Goal: Task Accomplishment & Management: Manage account settings

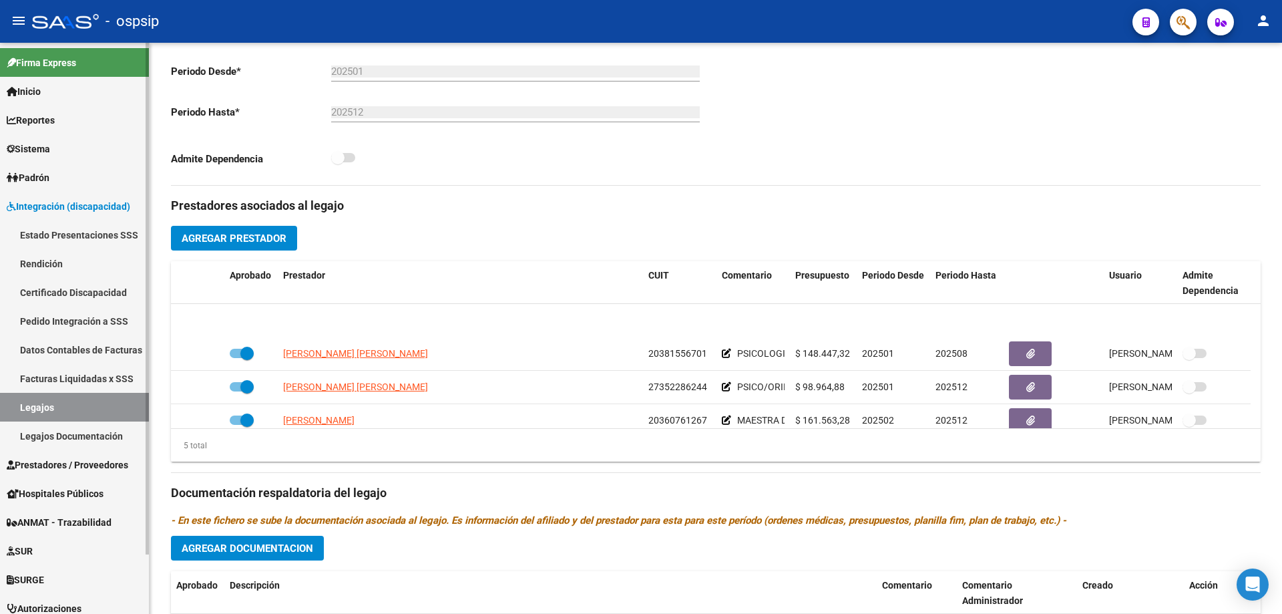
scroll to position [47, 0]
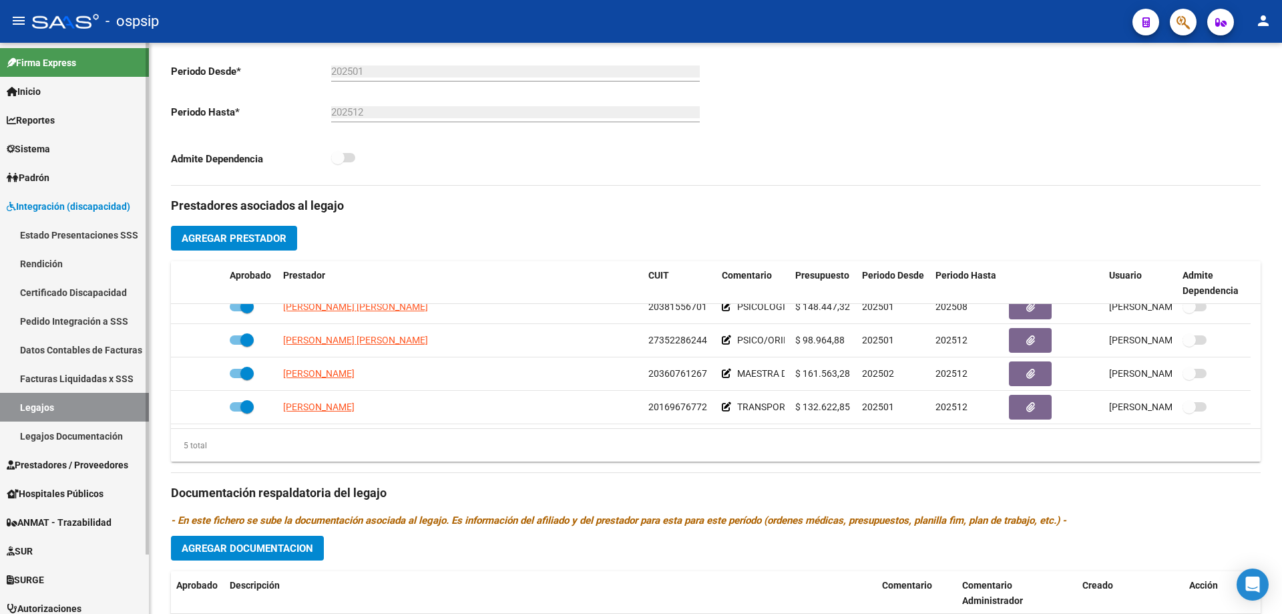
click at [52, 406] on link "Legajos" at bounding box center [74, 407] width 149 height 29
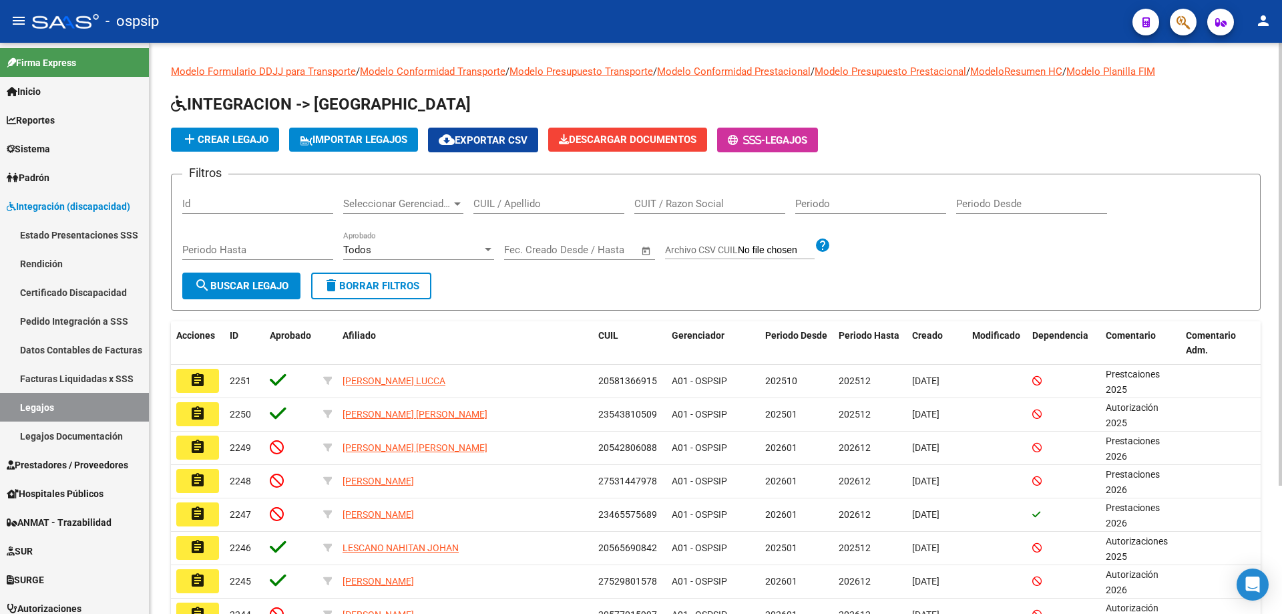
click at [487, 212] on div "CUIL / Apellido" at bounding box center [548, 199] width 151 height 29
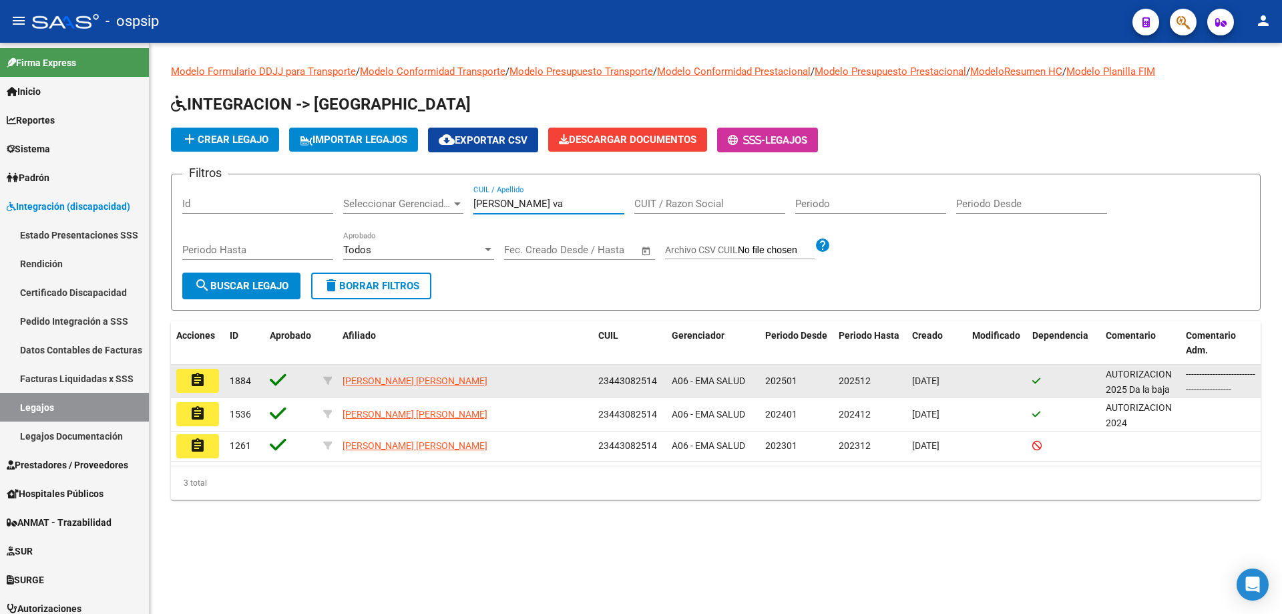
type input "[PERSON_NAME] va"
click at [184, 381] on button "assignment" at bounding box center [197, 381] width 43 height 24
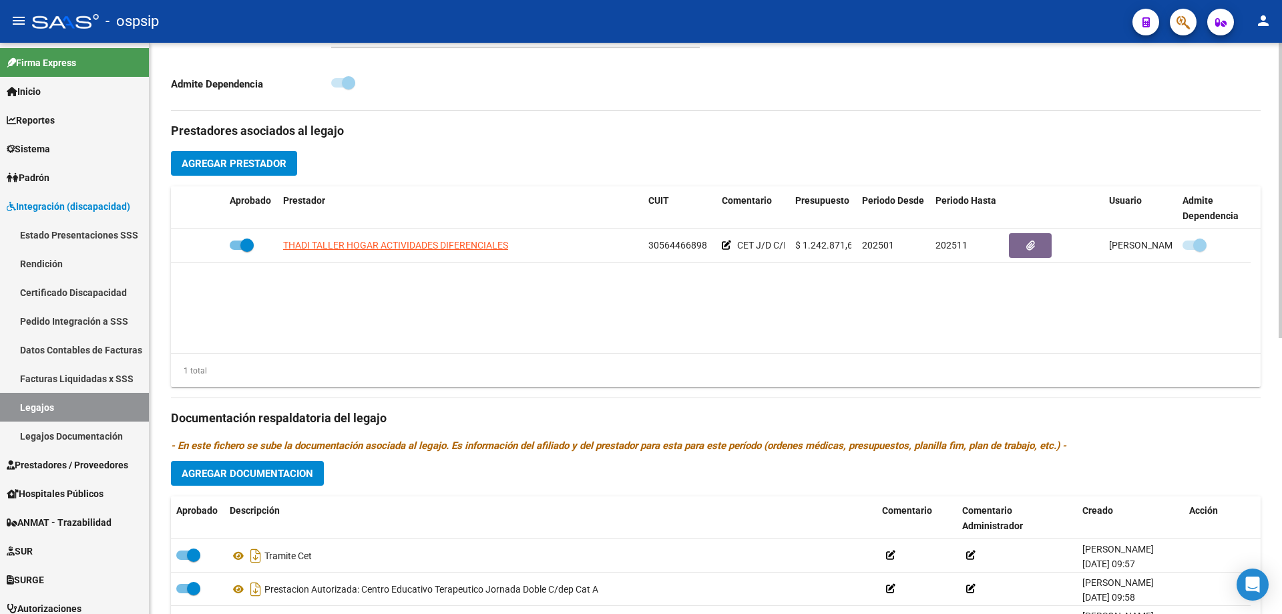
scroll to position [534, 0]
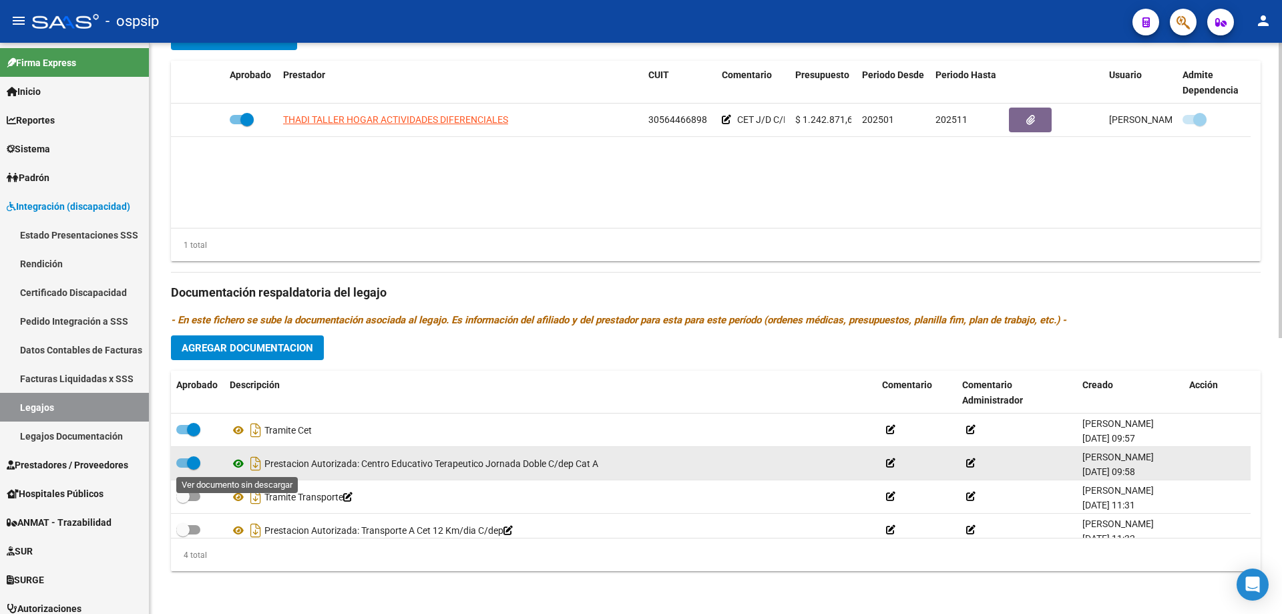
click at [242, 467] on icon at bounding box center [238, 463] width 17 height 16
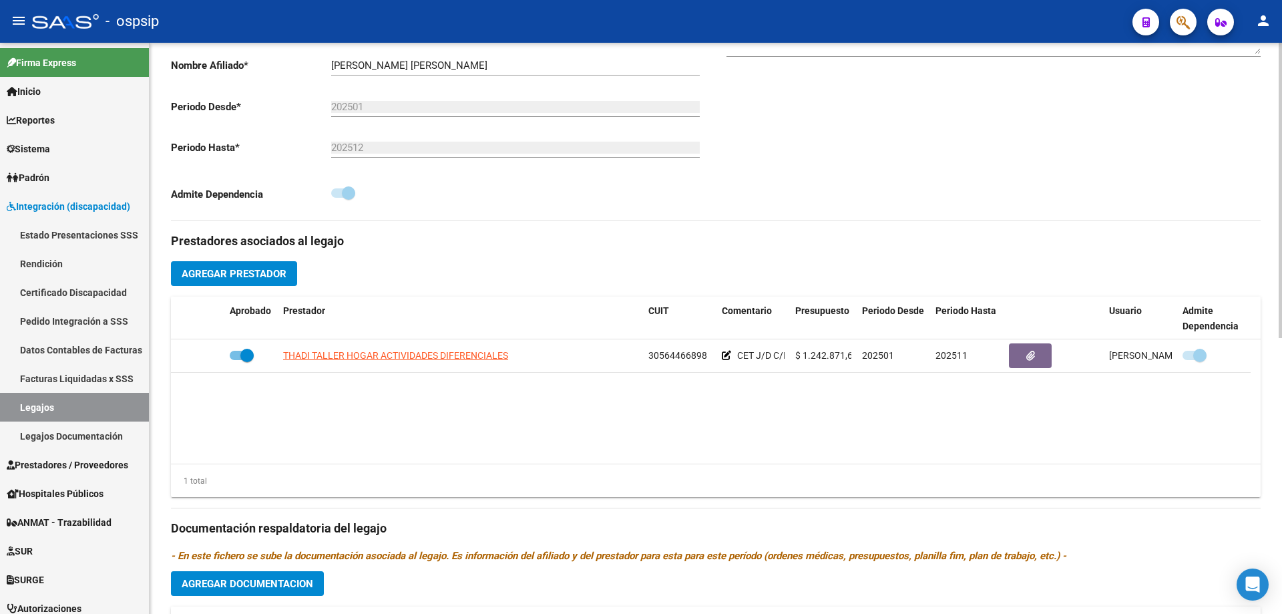
scroll to position [134, 0]
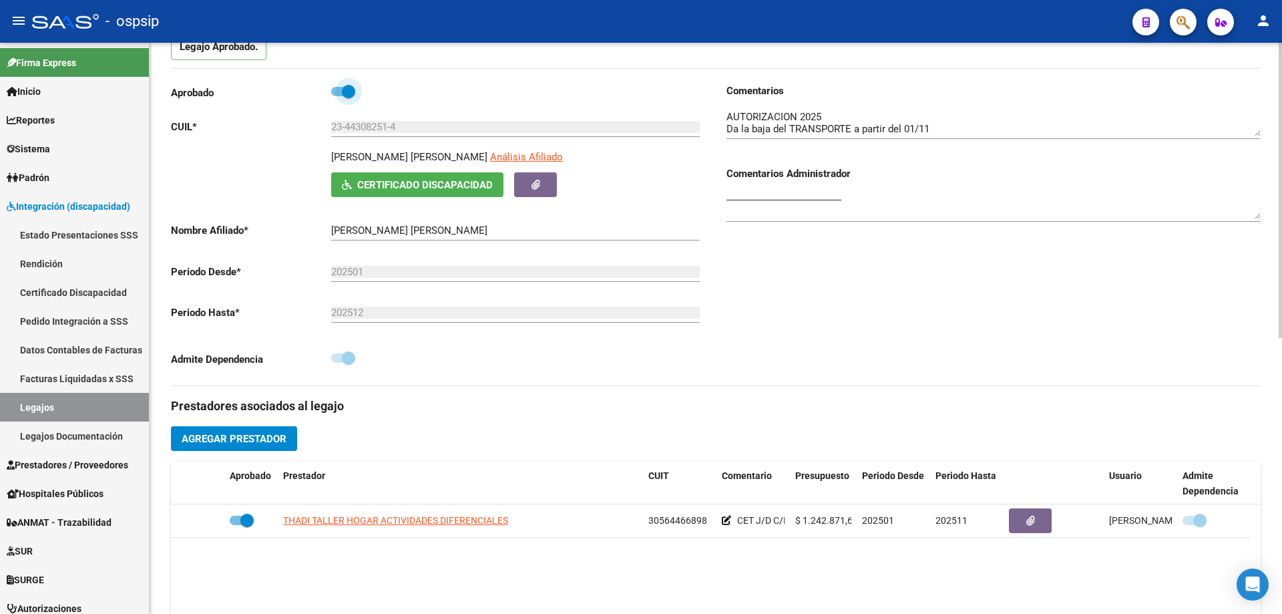
click at [334, 87] on span at bounding box center [343, 91] width 24 height 9
click at [337, 96] on input "checkbox" at bounding box center [337, 96] width 1 height 1
checkbox input "false"
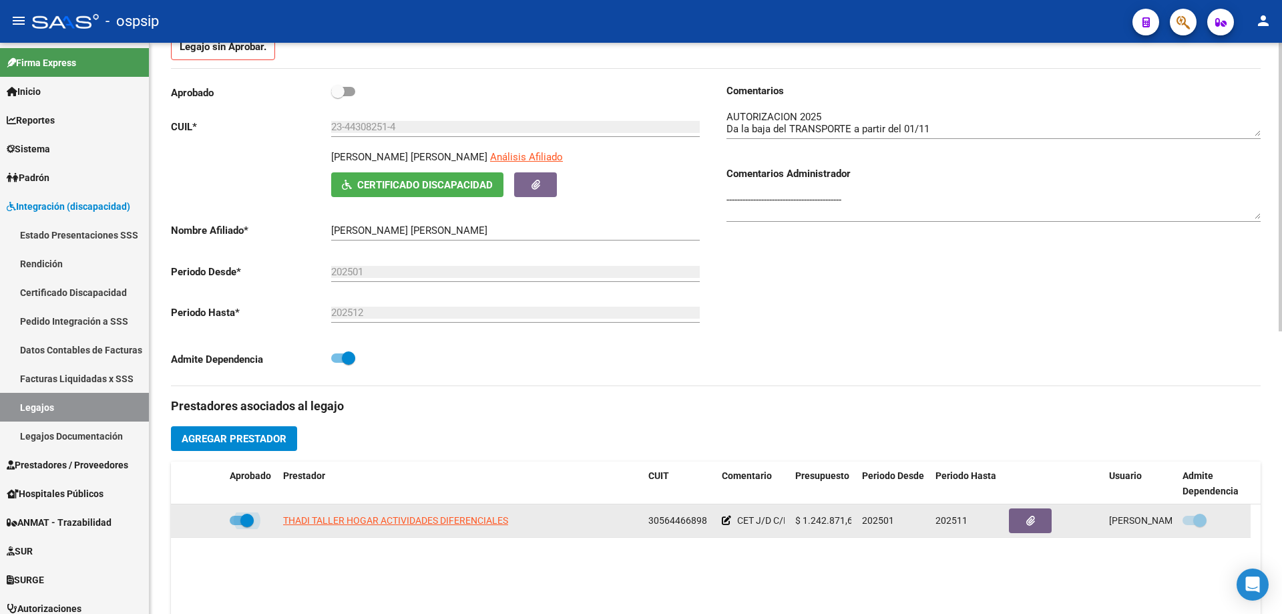
click at [238, 526] on label at bounding box center [242, 520] width 24 height 16
click at [236, 525] on input "checkbox" at bounding box center [236, 525] width 1 height 1
checkbox input "false"
click at [202, 515] on icon at bounding box center [204, 519] width 9 height 9
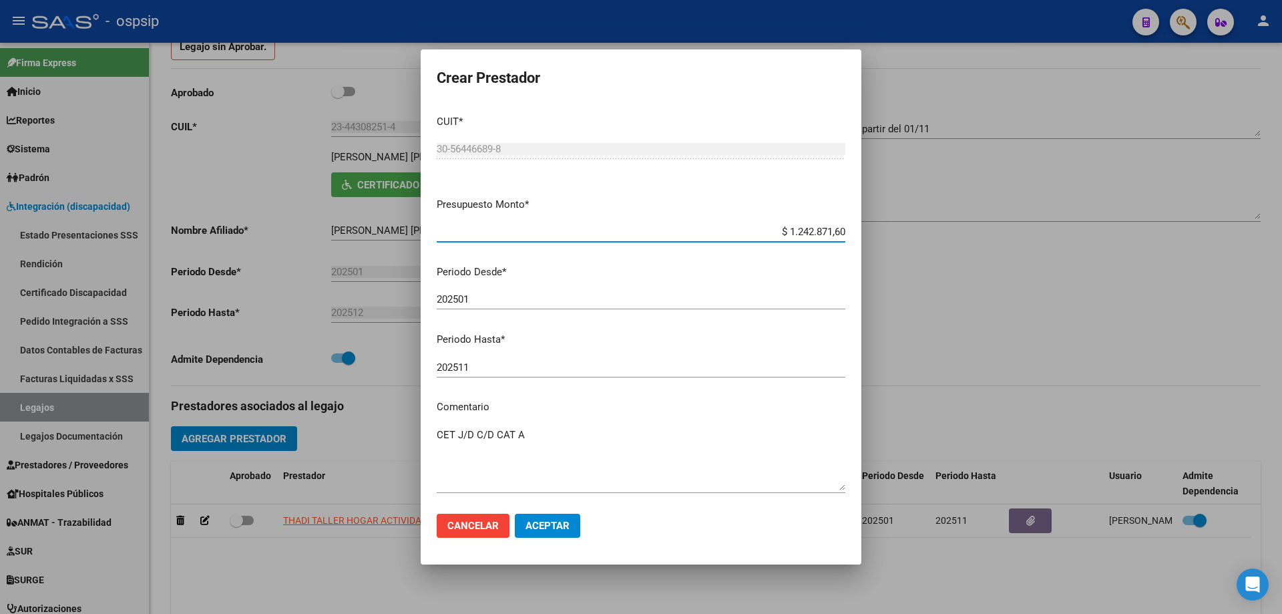
click at [485, 369] on input "202511" at bounding box center [641, 367] width 409 height 12
type input "202512"
click at [557, 523] on span "Aceptar" at bounding box center [547, 525] width 44 height 12
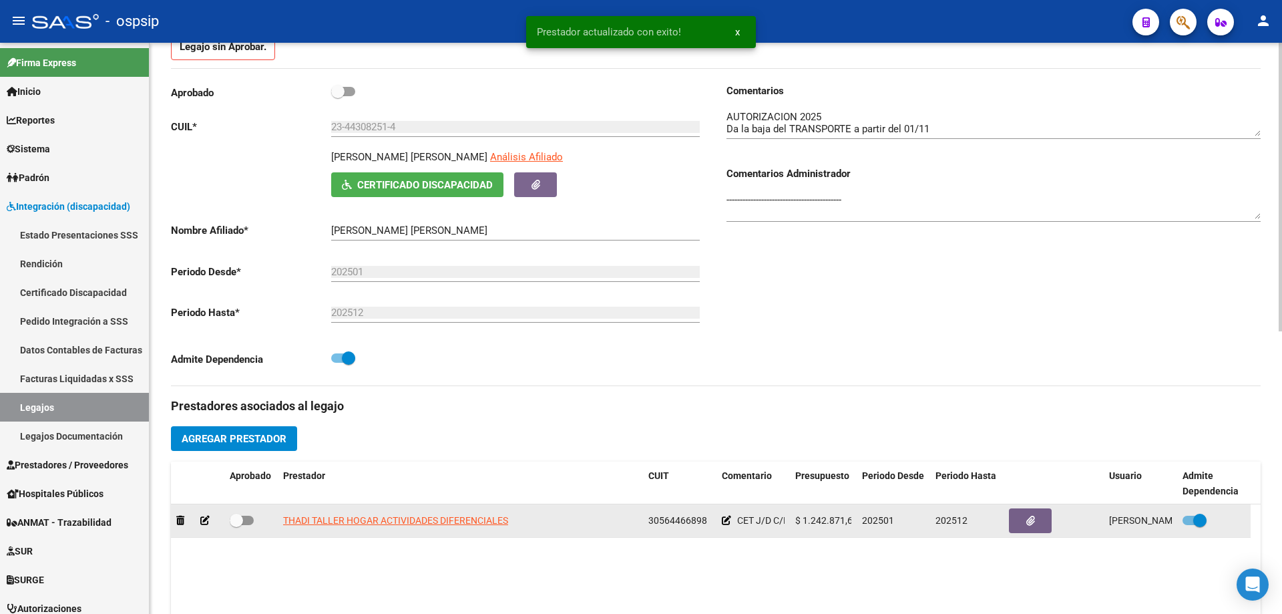
click at [248, 525] on label at bounding box center [242, 520] width 24 height 16
click at [236, 525] on input "checkbox" at bounding box center [236, 525] width 1 height 1
checkbox input "true"
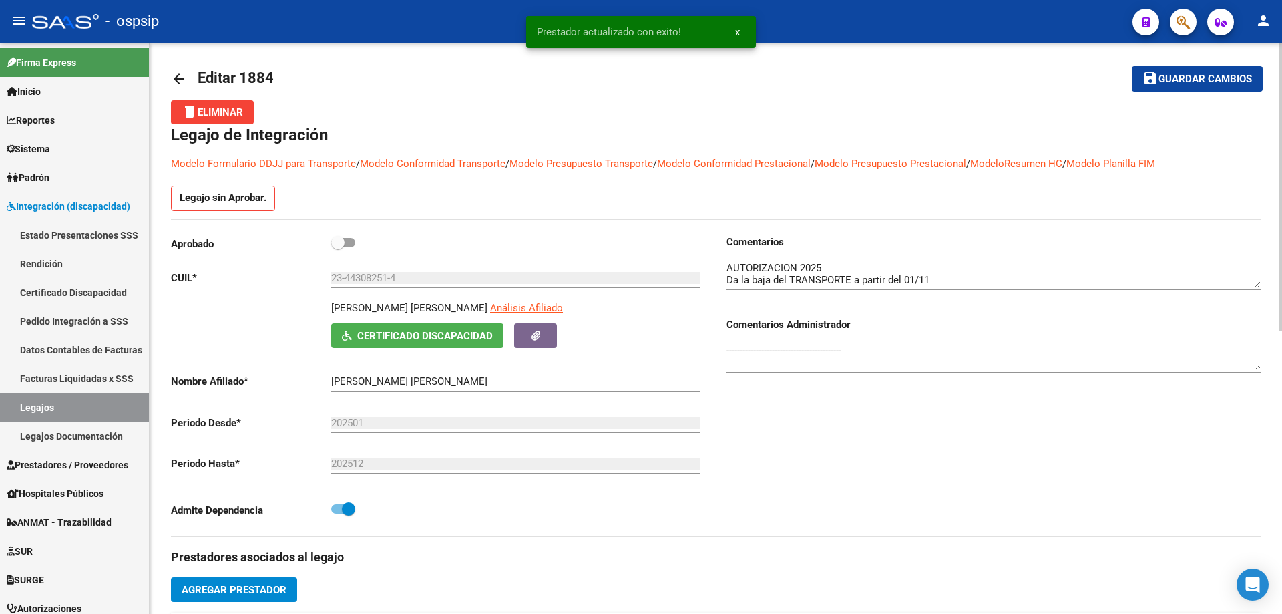
scroll to position [0, 0]
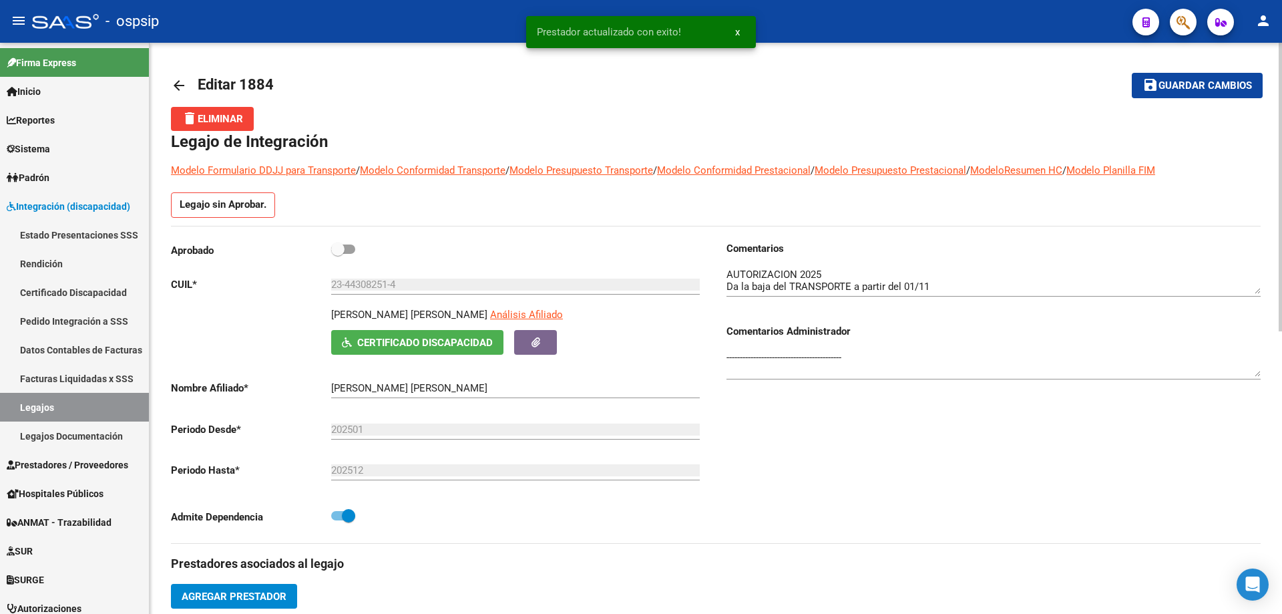
click at [349, 242] on label at bounding box center [343, 249] width 24 height 16
click at [338, 254] on input "checkbox" at bounding box center [337, 254] width 1 height 1
checkbox input "true"
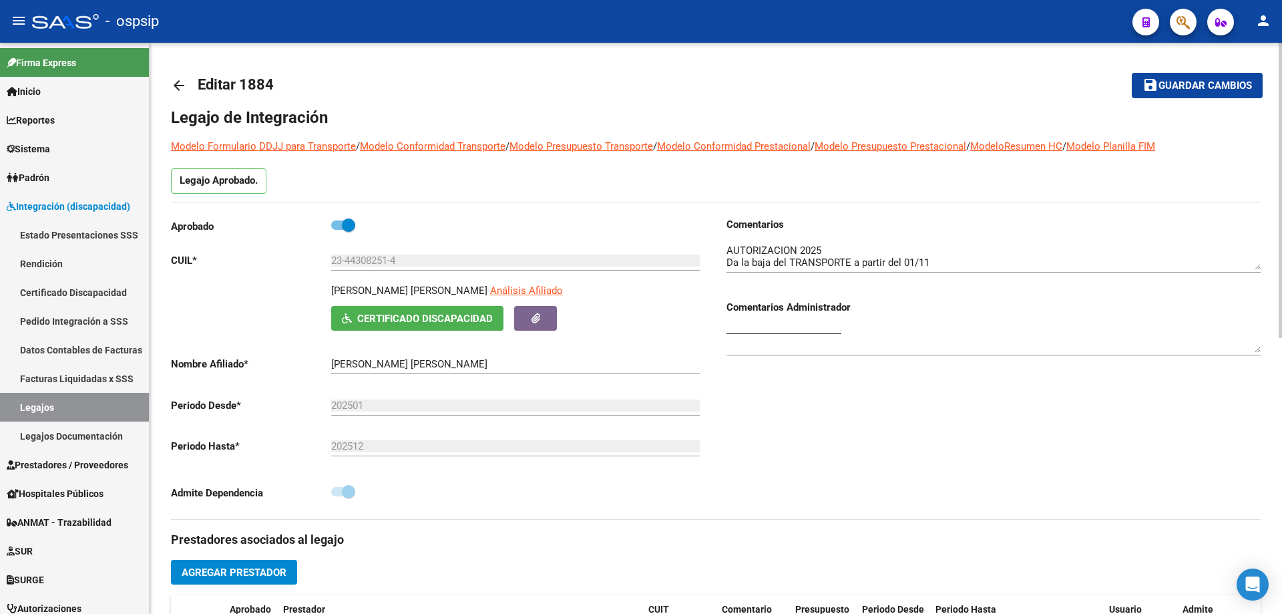
click at [1182, 83] on span "Guardar cambios" at bounding box center [1204, 86] width 93 height 12
